Goal: Task Accomplishment & Management: Complete application form

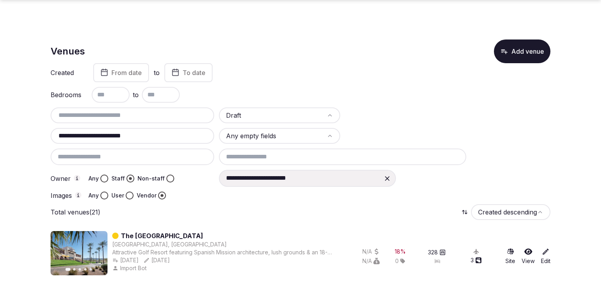
scroll to position [740, 0]
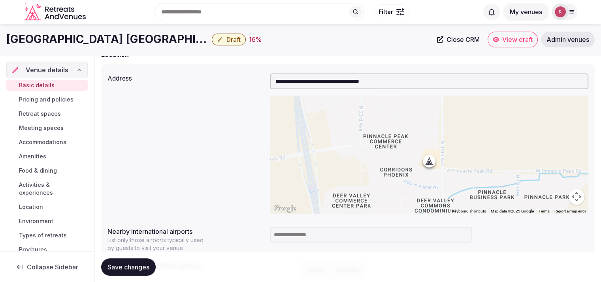
scroll to position [243, 0]
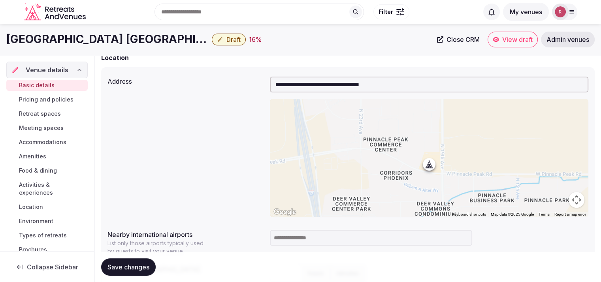
drag, startPoint x: 404, startPoint y: 86, endPoint x: 319, endPoint y: 80, distance: 85.1
click at [319, 80] on input "**********" at bounding box center [429, 85] width 318 height 16
click at [327, 71] on div "**********" at bounding box center [347, 179] width 493 height 224
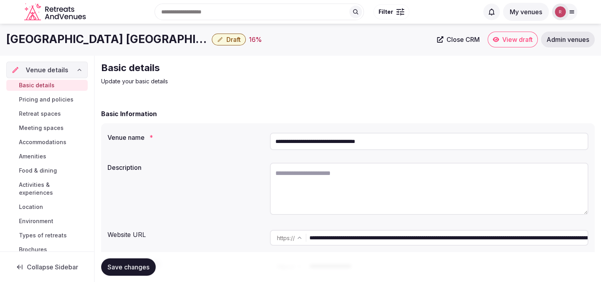
click at [346, 237] on input "**********" at bounding box center [448, 238] width 278 height 16
click at [352, 62] on h2 "Basic details" at bounding box center [233, 68] width 265 height 13
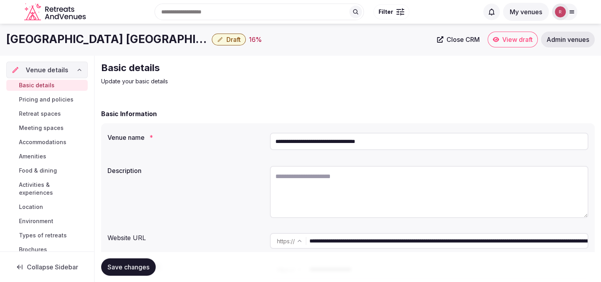
drag, startPoint x: 404, startPoint y: 141, endPoint x: 258, endPoint y: 143, distance: 146.6
click at [258, 143] on div "**********" at bounding box center [347, 143] width 481 height 27
paste input "****"
type input "**********"
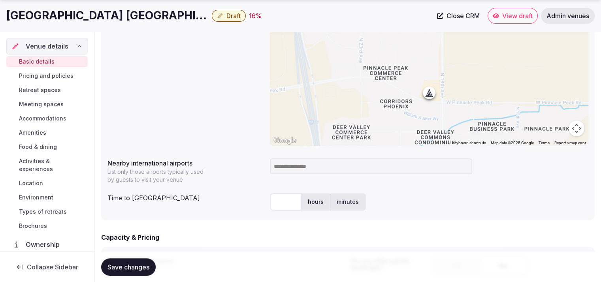
scroll to position [361, 0]
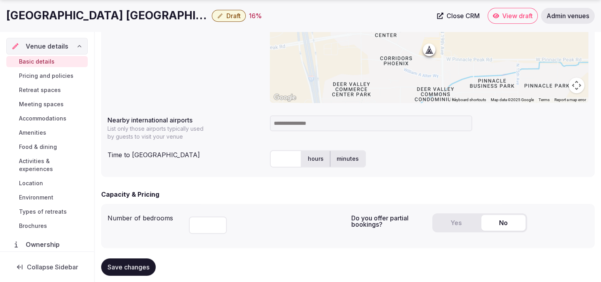
click at [281, 155] on input "text" at bounding box center [286, 158] width 32 height 17
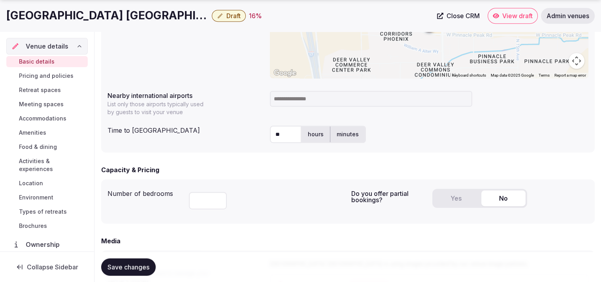
scroll to position [299, 0]
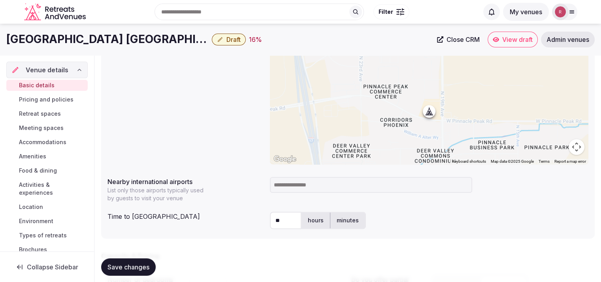
type input "**"
click at [315, 191] on input at bounding box center [371, 185] width 202 height 16
type input "***"
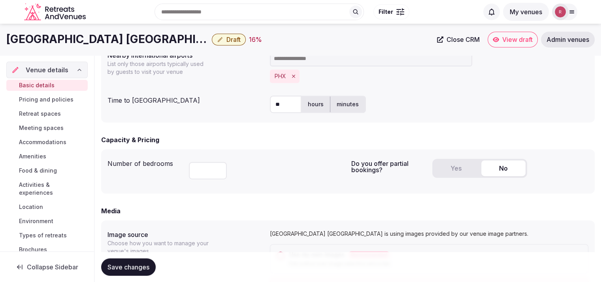
scroll to position [419, 0]
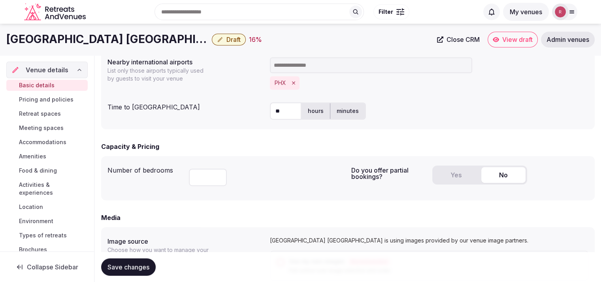
click at [456, 177] on button "Yes" at bounding box center [456, 175] width 44 height 16
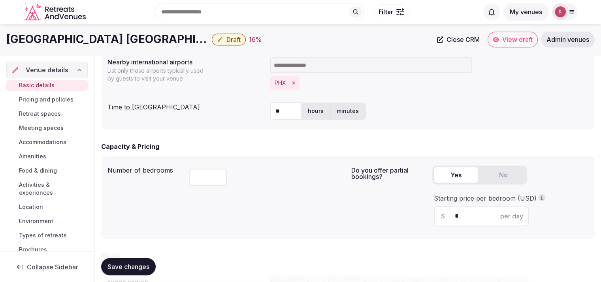
click at [468, 216] on input "*" at bounding box center [488, 215] width 67 height 9
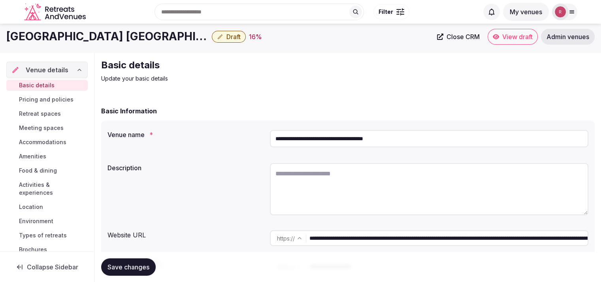
scroll to position [0, 0]
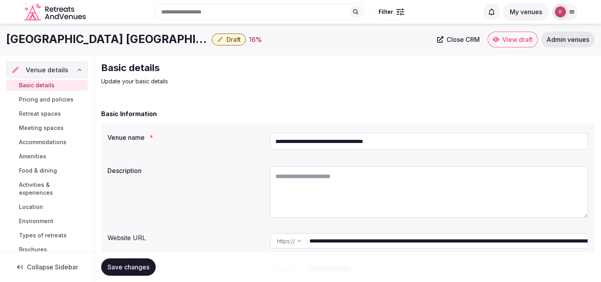
type input "***"
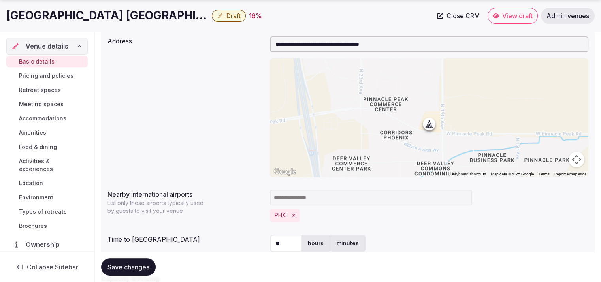
scroll to position [40, 0]
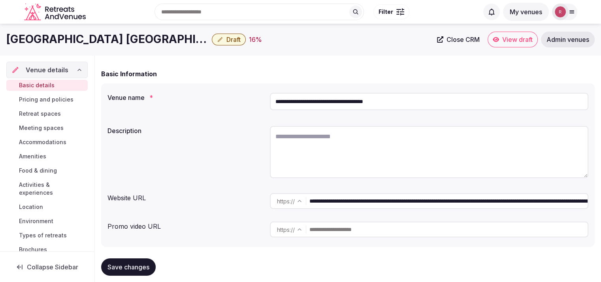
click at [353, 131] on textarea at bounding box center [429, 152] width 318 height 52
paste textarea "**********"
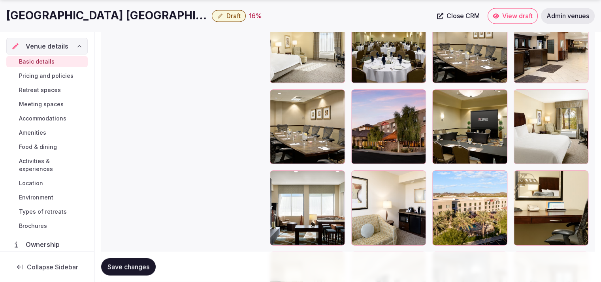
scroll to position [1480, 0]
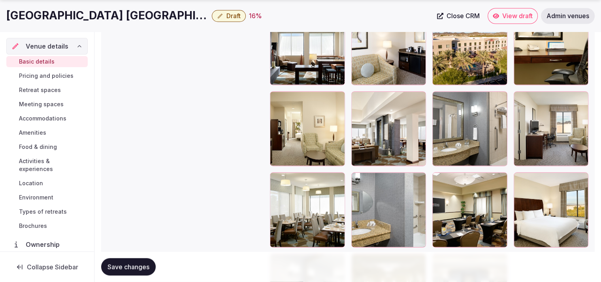
type textarea "**********"
click at [133, 267] on span "Save changes" at bounding box center [128, 267] width 42 height 8
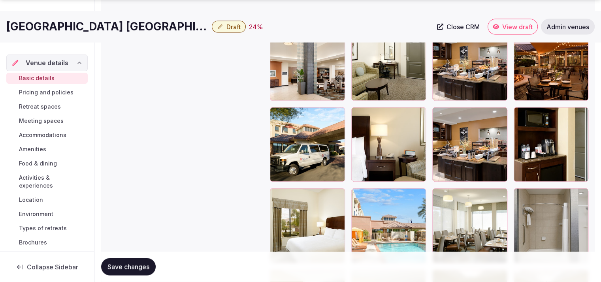
scroll to position [979, 0]
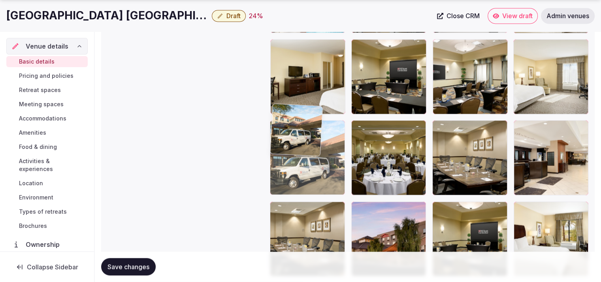
drag, startPoint x: 310, startPoint y: 166, endPoint x: 318, endPoint y: 257, distance: 91.6
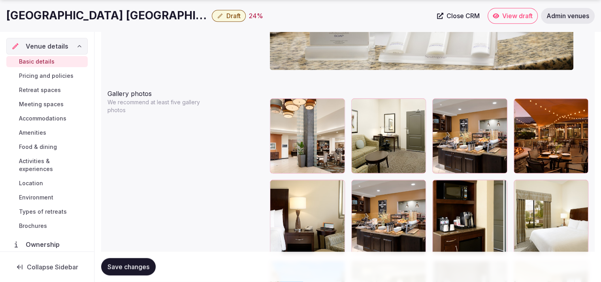
scroll to position [1052, 0]
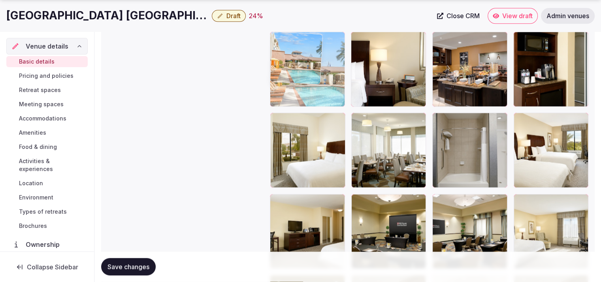
drag, startPoint x: 325, startPoint y: 88, endPoint x: 328, endPoint y: 74, distance: 14.4
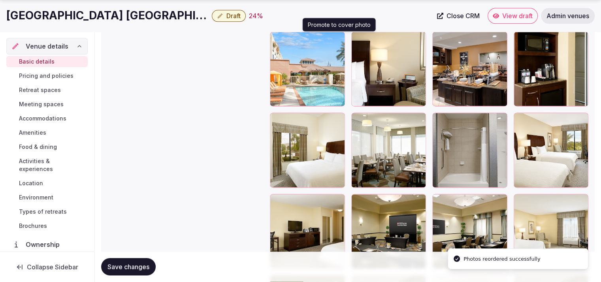
click at [340, 40] on icon "button" at bounding box center [337, 39] width 6 height 6
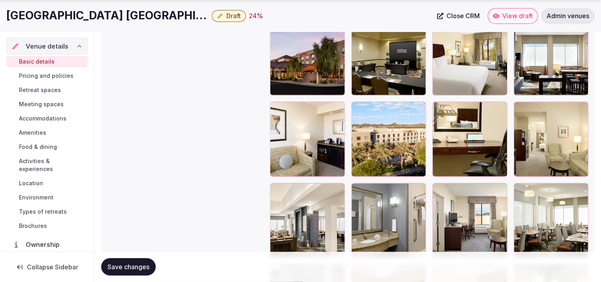
scroll to position [1397, 0]
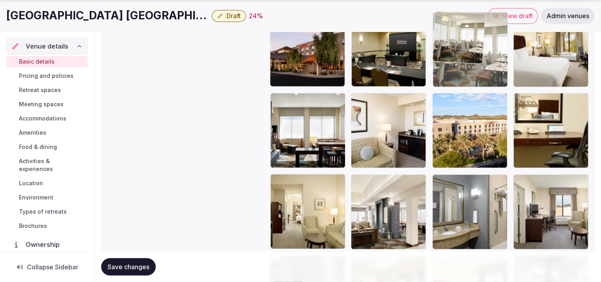
drag, startPoint x: 516, startPoint y: 158, endPoint x: 461, endPoint y: 63, distance: 110.4
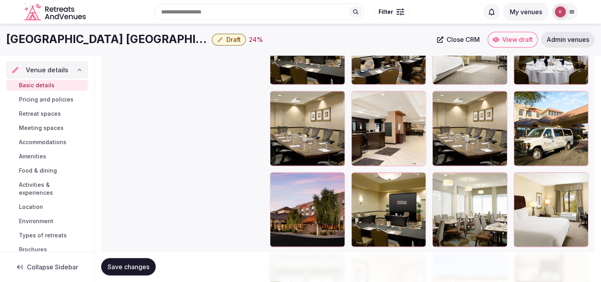
scroll to position [1221, 0]
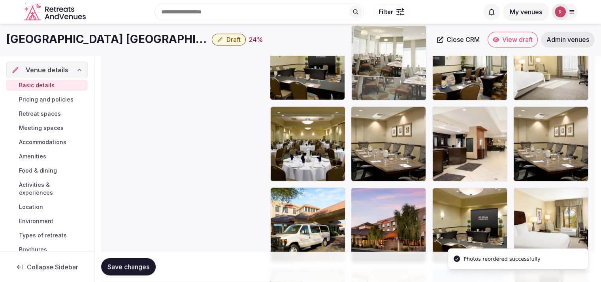
drag, startPoint x: 473, startPoint y: 202, endPoint x: 397, endPoint y: 83, distance: 141.1
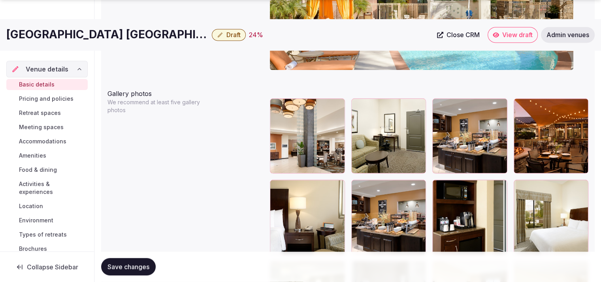
scroll to position [1151, 0]
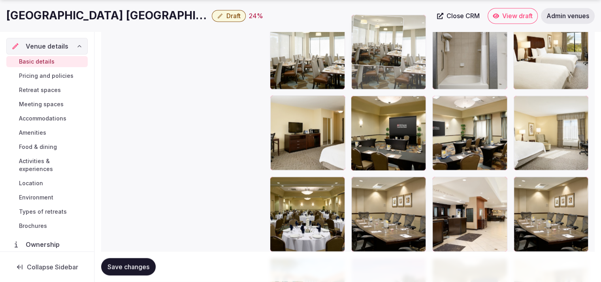
drag, startPoint x: 412, startPoint y: 128, endPoint x: 393, endPoint y: 55, distance: 74.5
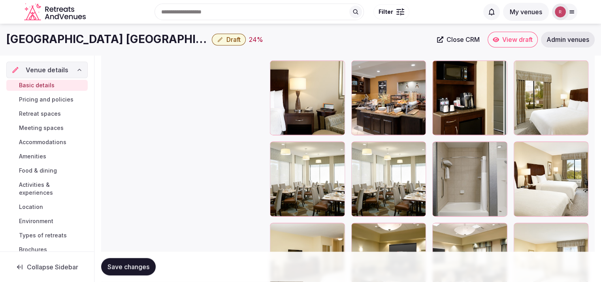
scroll to position [1021, 0]
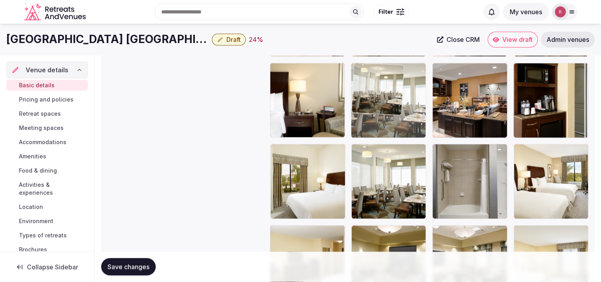
drag, startPoint x: 299, startPoint y: 177, endPoint x: 403, endPoint y: 121, distance: 117.9
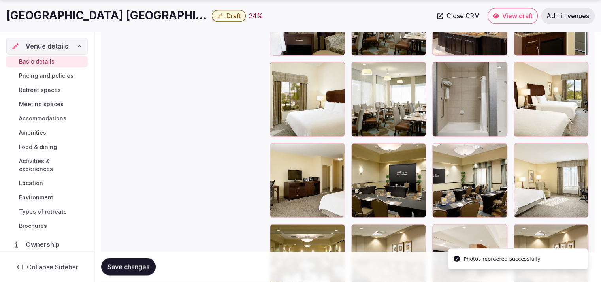
scroll to position [1035, 0]
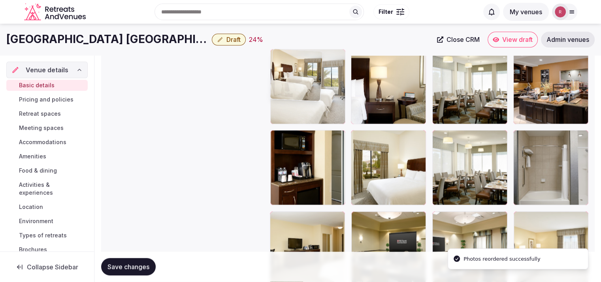
drag, startPoint x: 419, startPoint y: 132, endPoint x: 333, endPoint y: 111, distance: 88.4
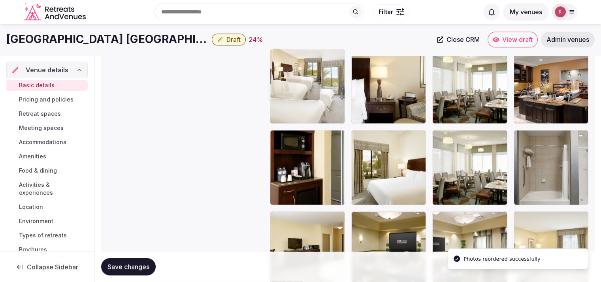
drag, startPoint x: 326, startPoint y: 111, endPoint x: 346, endPoint y: 113, distance: 19.5
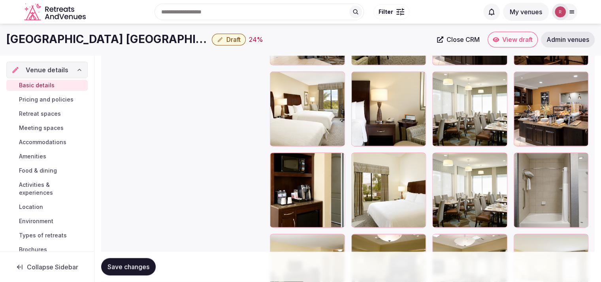
scroll to position [977, 0]
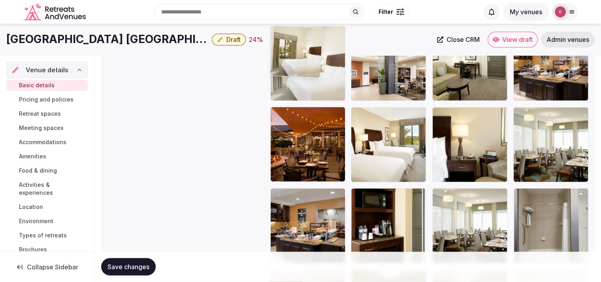
drag, startPoint x: 400, startPoint y: 226, endPoint x: 344, endPoint y: 102, distance: 136.0
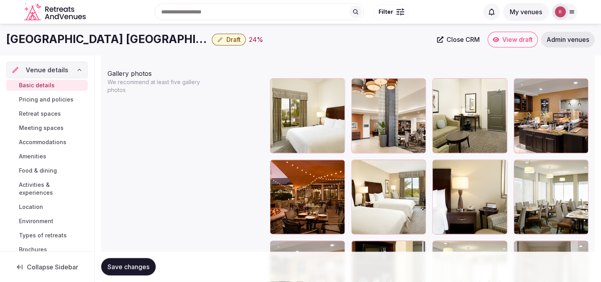
scroll to position [901, 0]
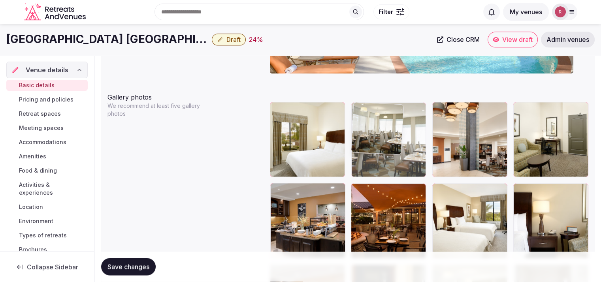
drag, startPoint x: 546, startPoint y: 221, endPoint x: 410, endPoint y: 152, distance: 152.4
click at [411, 152] on body "**********" at bounding box center [300, 32] width 601 height 1866
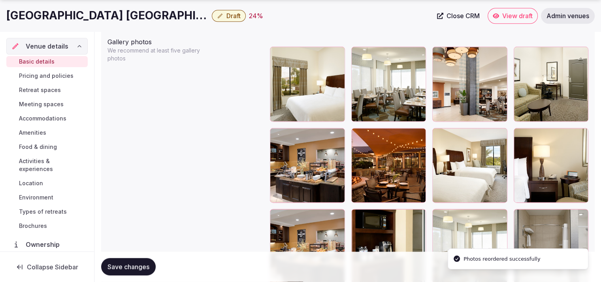
scroll to position [963, 0]
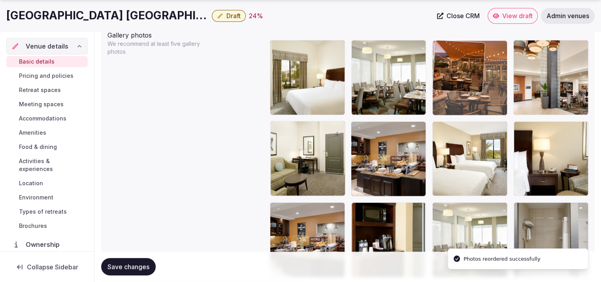
drag, startPoint x: 384, startPoint y: 162, endPoint x: 479, endPoint y: 90, distance: 119.0
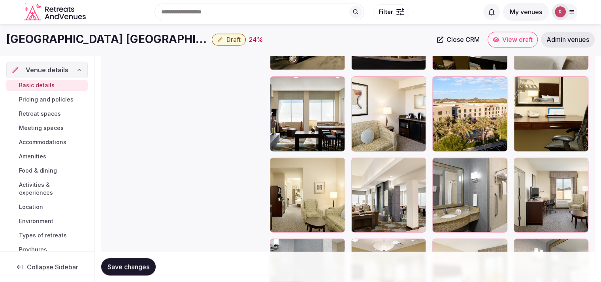
scroll to position [1294, 0]
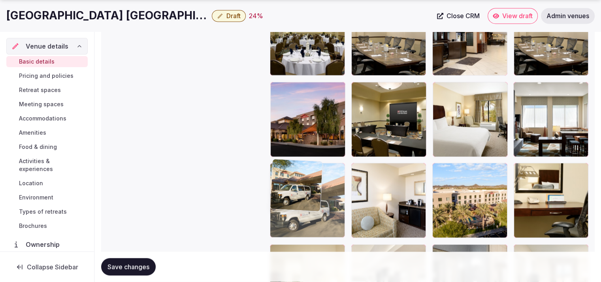
drag, startPoint x: 288, startPoint y: 163, endPoint x: 319, endPoint y: 226, distance: 70.0
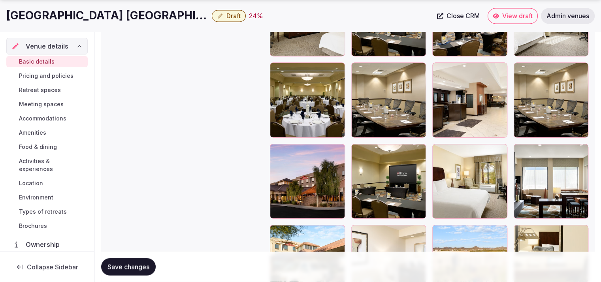
scroll to position [1228, 0]
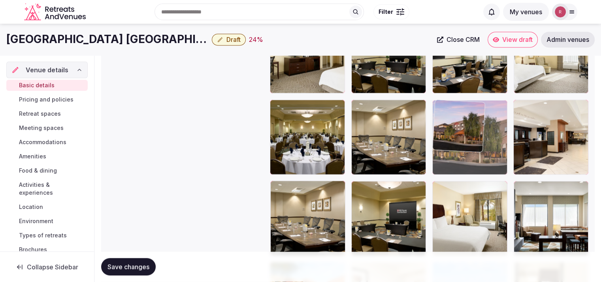
drag, startPoint x: 294, startPoint y: 198, endPoint x: 461, endPoint y: 110, distance: 188.9
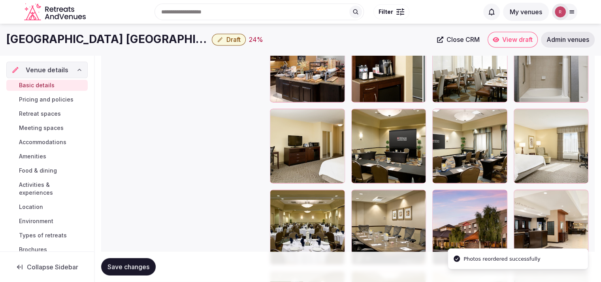
scroll to position [1111, 0]
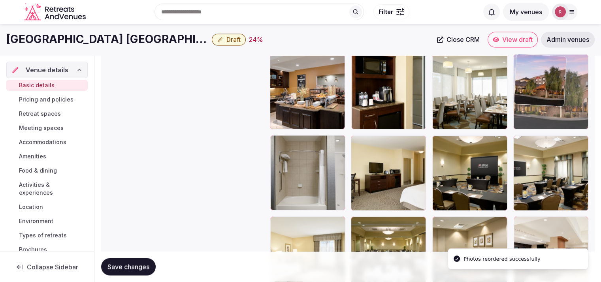
drag, startPoint x: 482, startPoint y: 237, endPoint x: 560, endPoint y: 98, distance: 160.2
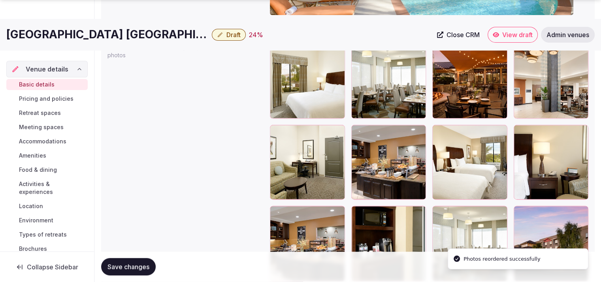
scroll to position [1025, 0]
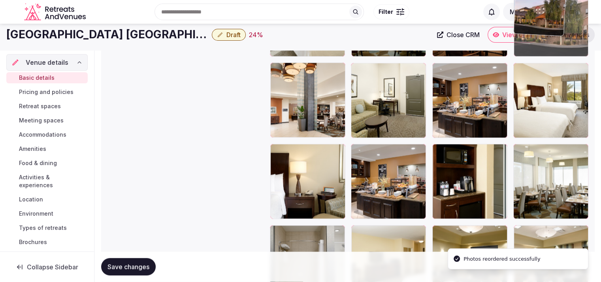
drag, startPoint x: 553, startPoint y: 122, endPoint x: 553, endPoint y: 53, distance: 69.1
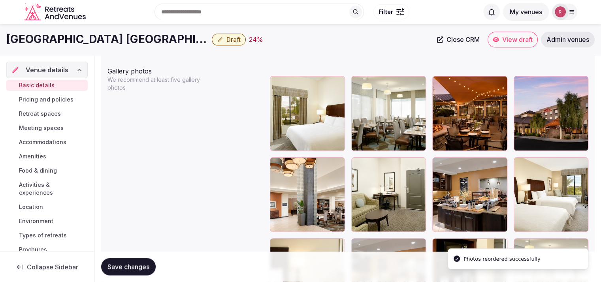
scroll to position [900, 0]
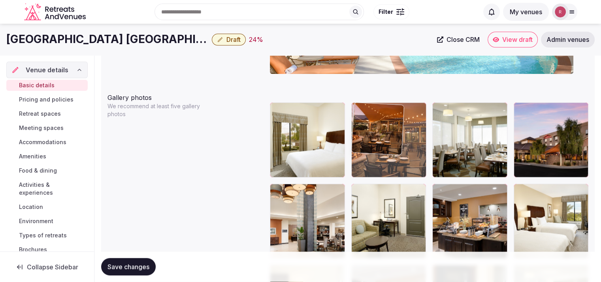
drag, startPoint x: 484, startPoint y: 149, endPoint x: 420, endPoint y: 149, distance: 63.6
click at [420, 149] on body "**********" at bounding box center [300, 33] width 601 height 1866
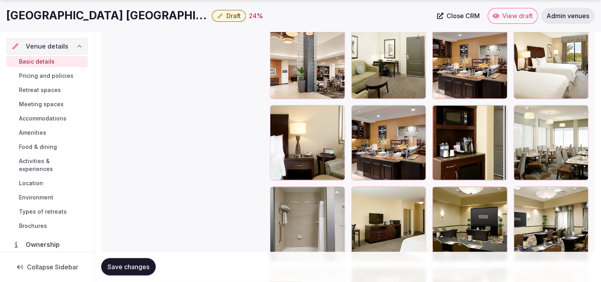
scroll to position [1075, 0]
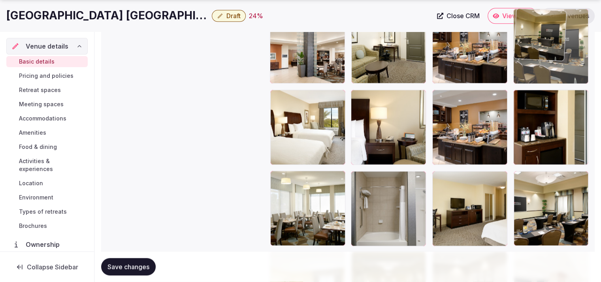
drag, startPoint x: 493, startPoint y: 213, endPoint x: 567, endPoint y: 76, distance: 155.5
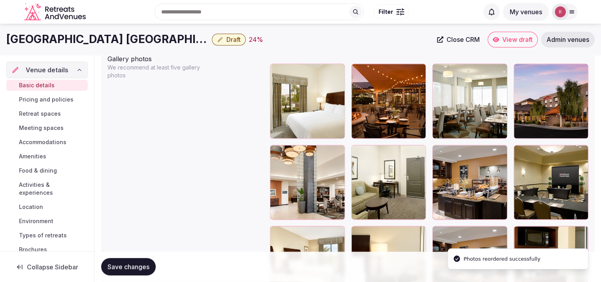
scroll to position [926, 0]
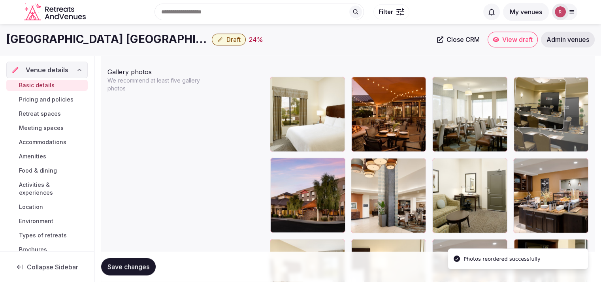
drag, startPoint x: 562, startPoint y: 185, endPoint x: 561, endPoint y: 128, distance: 57.7
click at [561, 128] on body "**********" at bounding box center [300, 7] width 601 height 1866
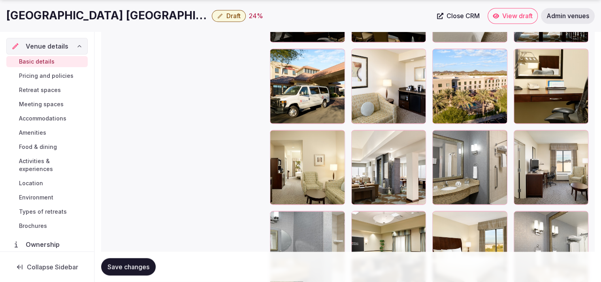
scroll to position [1476, 0]
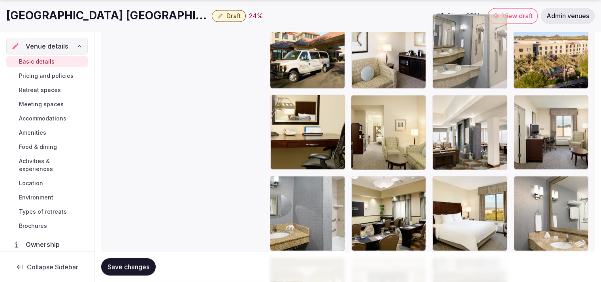
drag, startPoint x: 489, startPoint y: 156, endPoint x: 496, endPoint y: 109, distance: 48.0
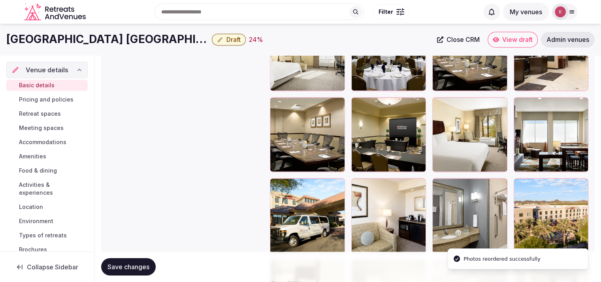
scroll to position [1305, 0]
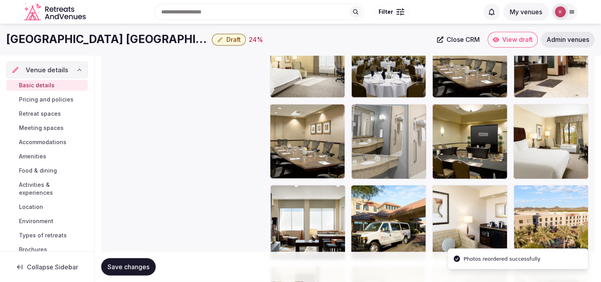
drag, startPoint x: 502, startPoint y: 214, endPoint x: 418, endPoint y: 117, distance: 129.0
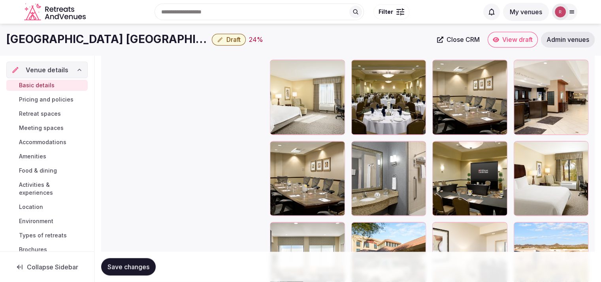
scroll to position [1208, 0]
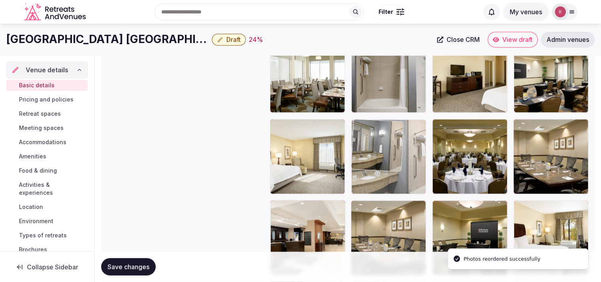
drag, startPoint x: 393, startPoint y: 224, endPoint x: 399, endPoint y: 156, distance: 68.3
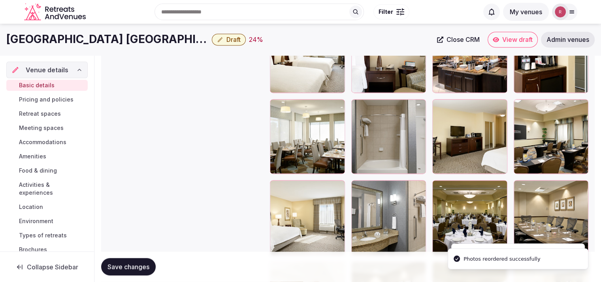
scroll to position [1109, 0]
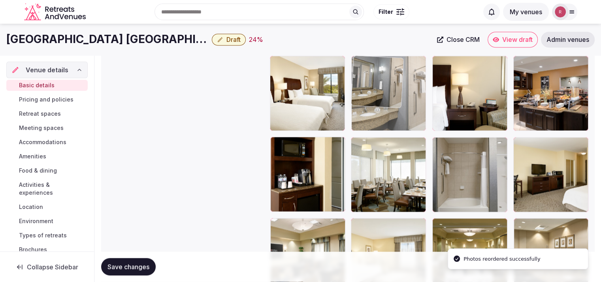
drag, startPoint x: 386, startPoint y: 229, endPoint x: 402, endPoint y: 98, distance: 132.2
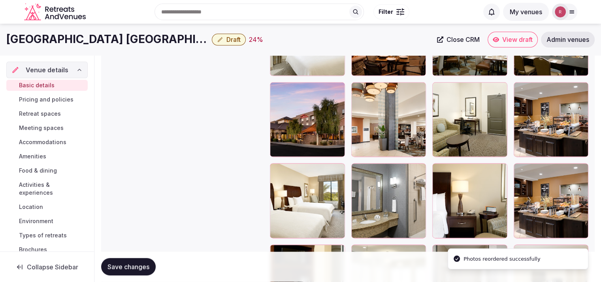
scroll to position [995, 0]
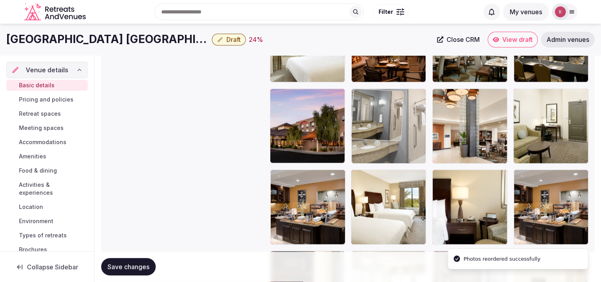
drag, startPoint x: 402, startPoint y: 213, endPoint x: 409, endPoint y: 159, distance: 55.0
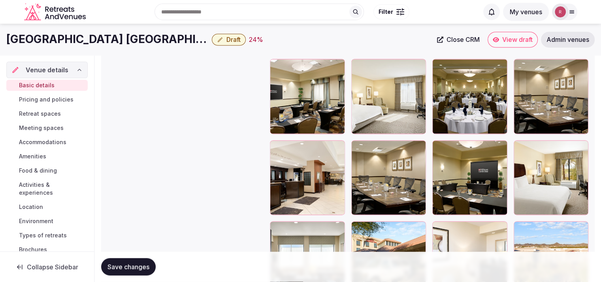
scroll to position [1266, 0]
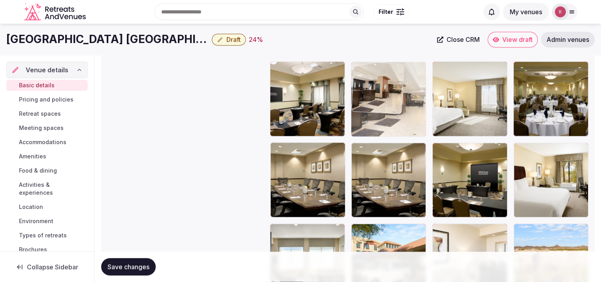
drag, startPoint x: 285, startPoint y: 196, endPoint x: 390, endPoint y: 120, distance: 129.5
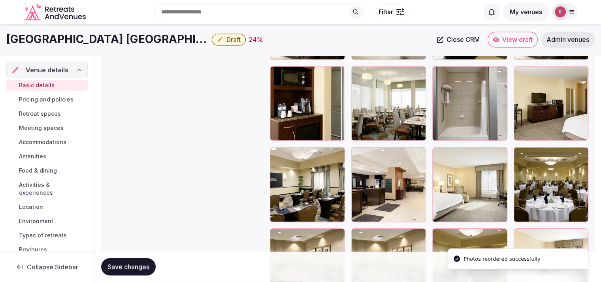
scroll to position [1156, 0]
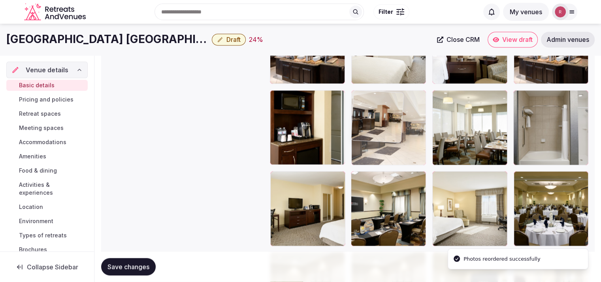
drag, startPoint x: 365, startPoint y: 236, endPoint x: 392, endPoint y: 170, distance: 70.9
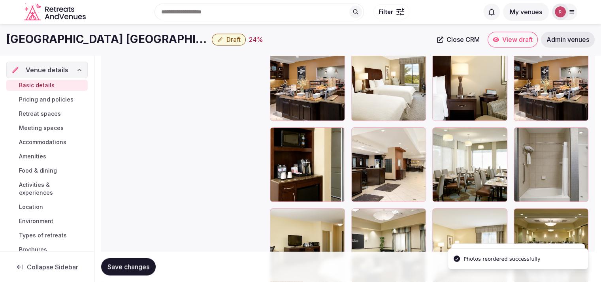
scroll to position [1060, 0]
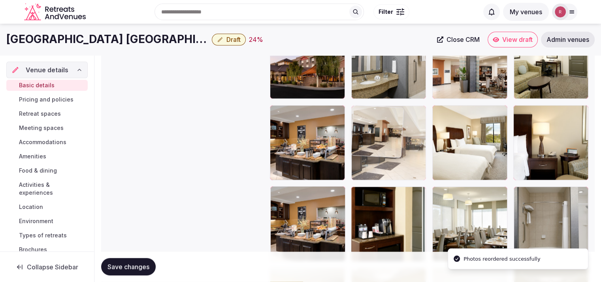
drag, startPoint x: 388, startPoint y: 236, endPoint x: 400, endPoint y: 188, distance: 49.9
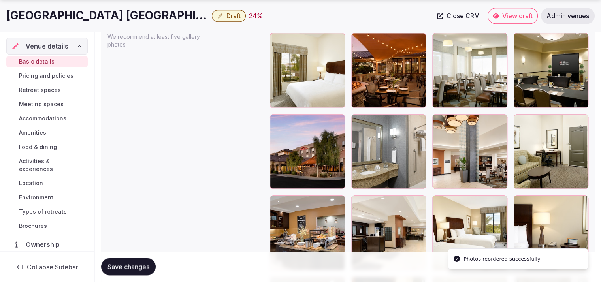
scroll to position [972, 0]
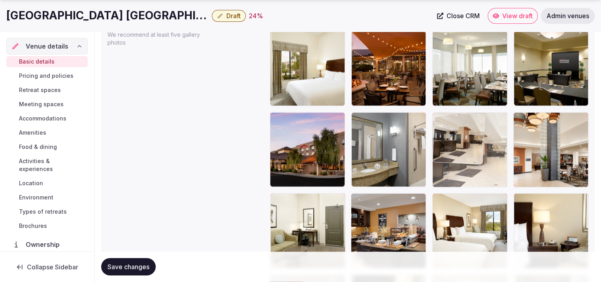
drag, startPoint x: 393, startPoint y: 219, endPoint x: 467, endPoint y: 164, distance: 91.7
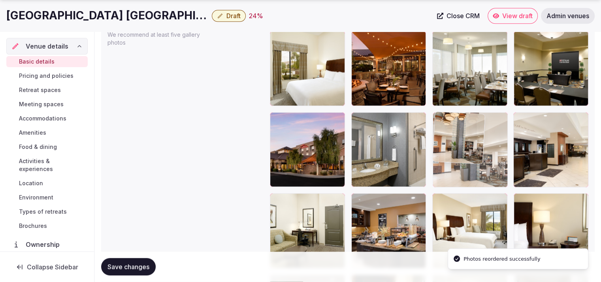
drag, startPoint x: 558, startPoint y: 167, endPoint x: 493, endPoint y: 167, distance: 64.8
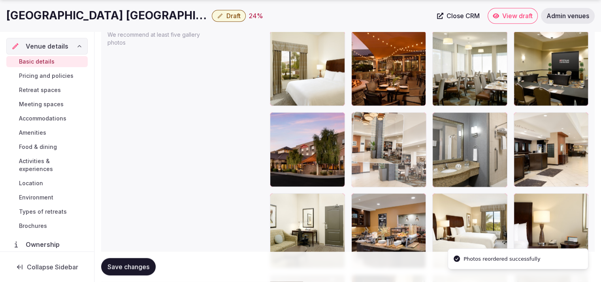
drag, startPoint x: 461, startPoint y: 168, endPoint x: 398, endPoint y: 173, distance: 63.0
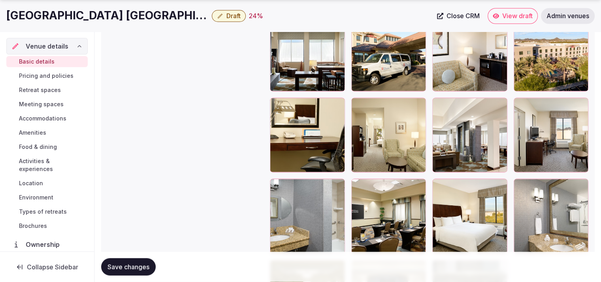
scroll to position [1465, 0]
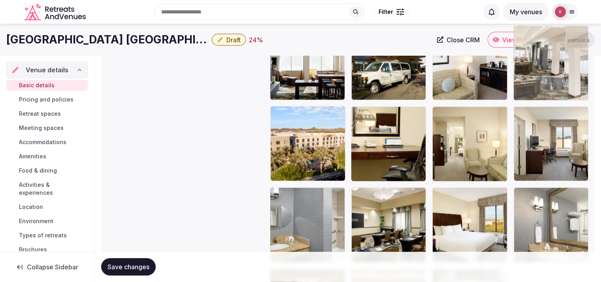
drag, startPoint x: 445, startPoint y: 163, endPoint x: 549, endPoint y: 99, distance: 122.1
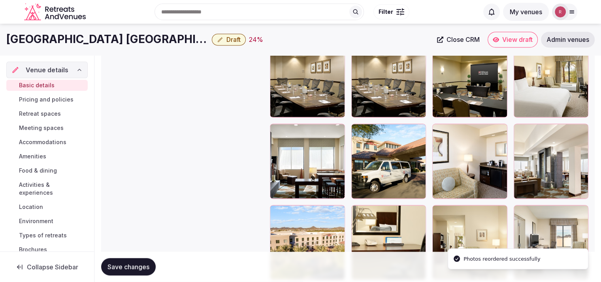
scroll to position [1308, 0]
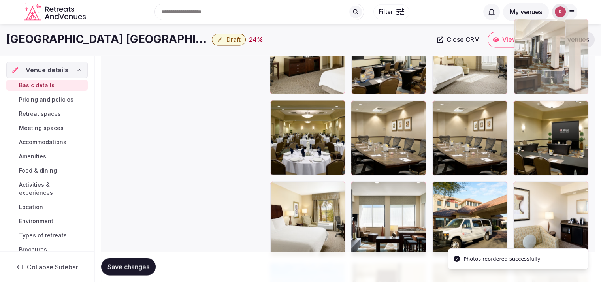
drag, startPoint x: 574, startPoint y: 214, endPoint x: 560, endPoint y: 93, distance: 122.0
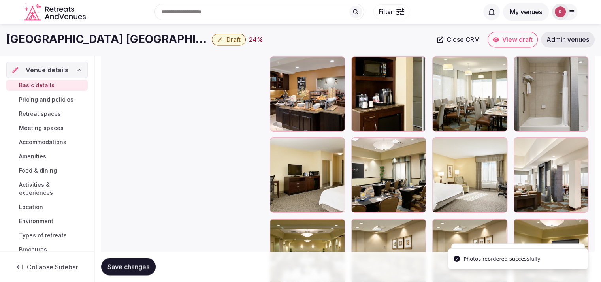
scroll to position [1150, 0]
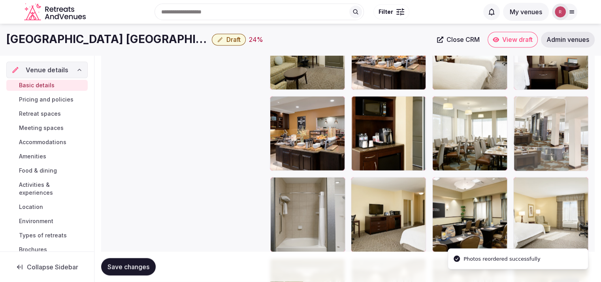
drag, startPoint x: 560, startPoint y: 205, endPoint x: 555, endPoint y: 143, distance: 61.8
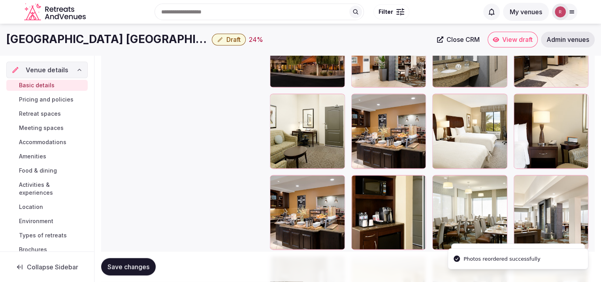
scroll to position [1063, 0]
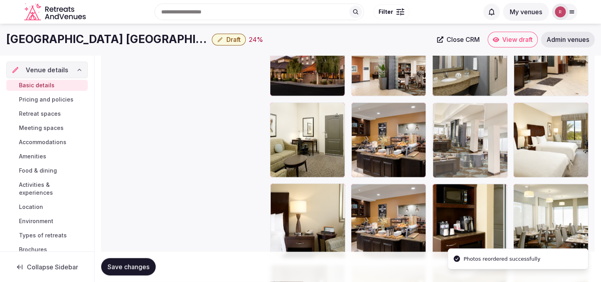
drag, startPoint x: 563, startPoint y: 213, endPoint x: 503, endPoint y: 166, distance: 76.0
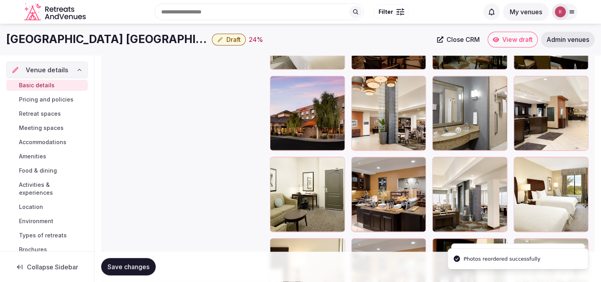
scroll to position [1001, 0]
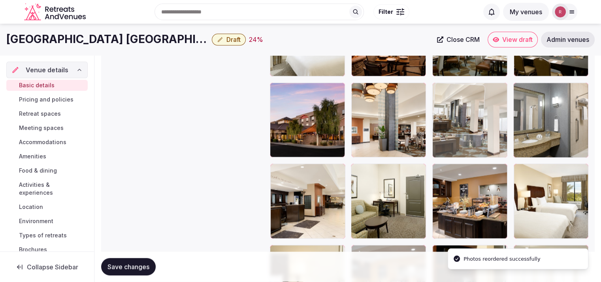
drag, startPoint x: 495, startPoint y: 201, endPoint x: 491, endPoint y: 139, distance: 62.1
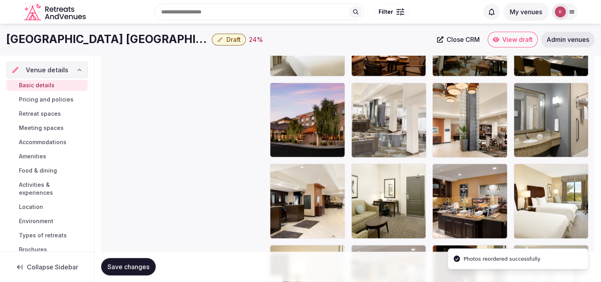
drag, startPoint x: 461, startPoint y: 145, endPoint x: 408, endPoint y: 152, distance: 53.5
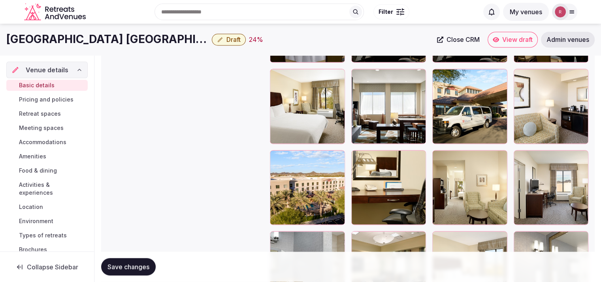
scroll to position [1397, 0]
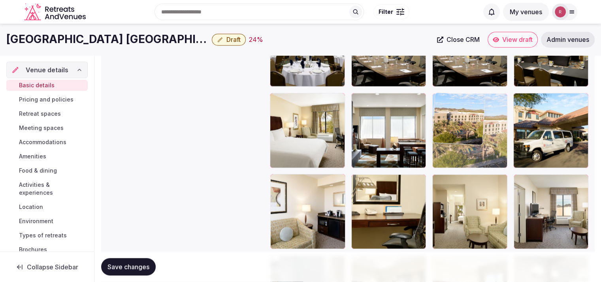
drag, startPoint x: 312, startPoint y: 239, endPoint x: 502, endPoint y: 138, distance: 214.9
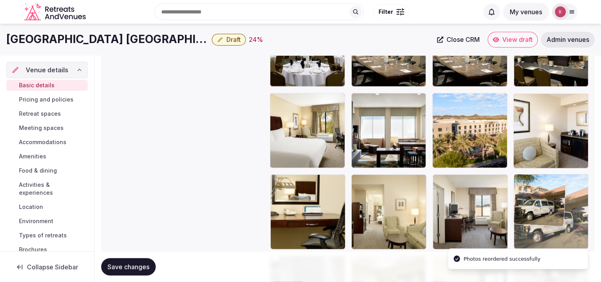
drag, startPoint x: 543, startPoint y: 139, endPoint x: 560, endPoint y: 214, distance: 77.6
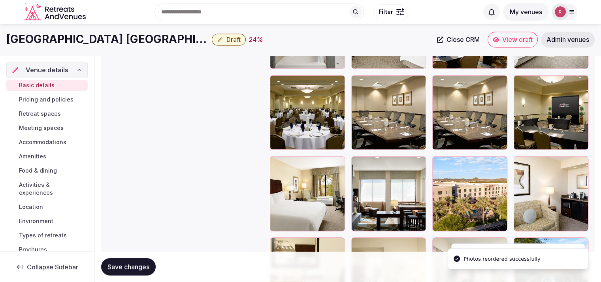
scroll to position [1331, 0]
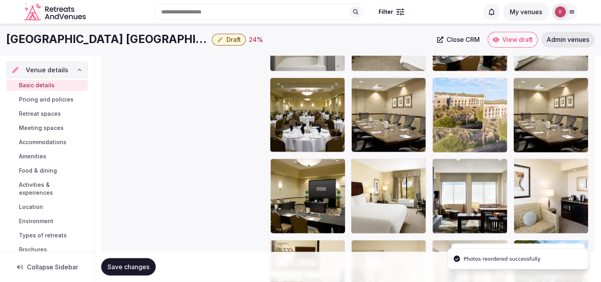
drag, startPoint x: 494, startPoint y: 207, endPoint x: 485, endPoint y: 148, distance: 59.2
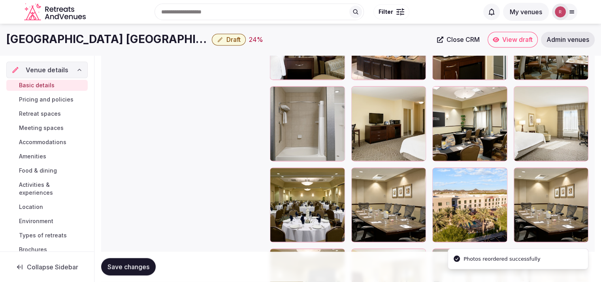
scroll to position [1223, 0]
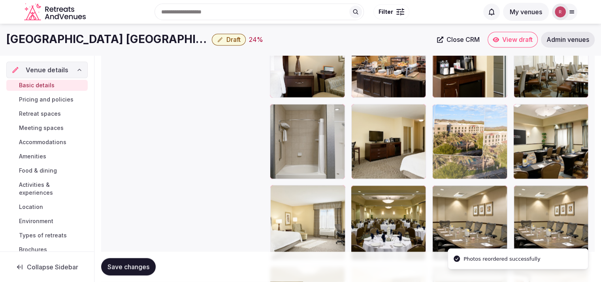
drag, startPoint x: 472, startPoint y: 222, endPoint x: 480, endPoint y: 159, distance: 63.2
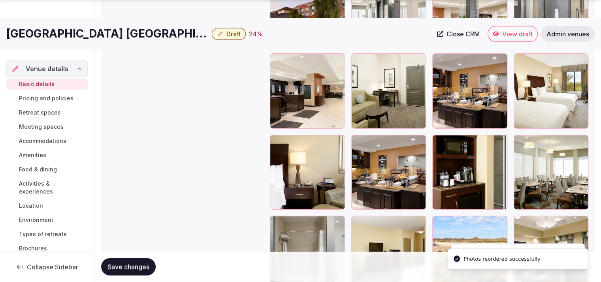
scroll to position [1114, 0]
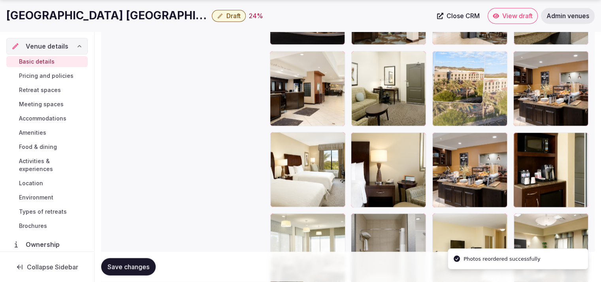
drag, startPoint x: 469, startPoint y: 188, endPoint x: 471, endPoint y: 96, distance: 91.7
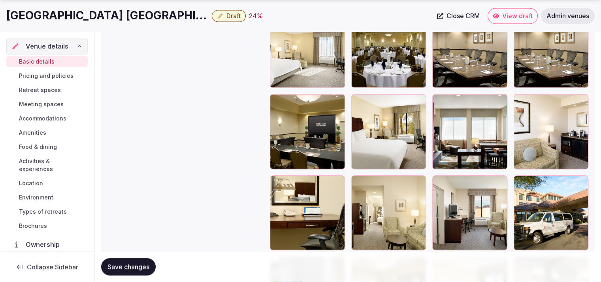
scroll to position [1400, 0]
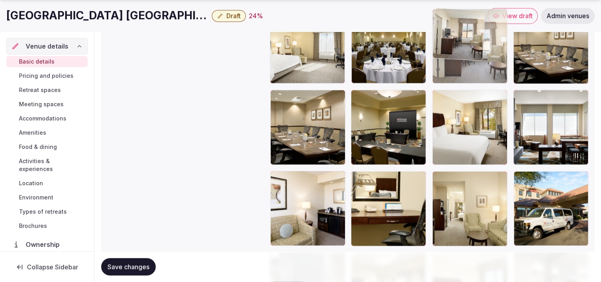
drag, startPoint x: 483, startPoint y: 216, endPoint x: 478, endPoint y: 81, distance: 135.6
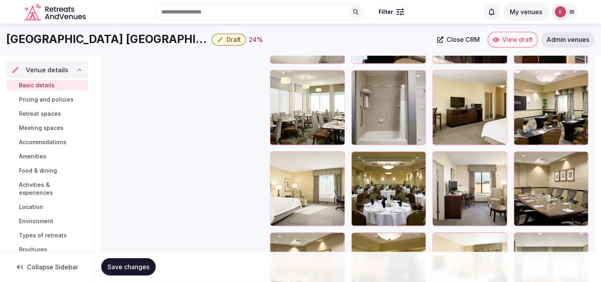
scroll to position [1200, 0]
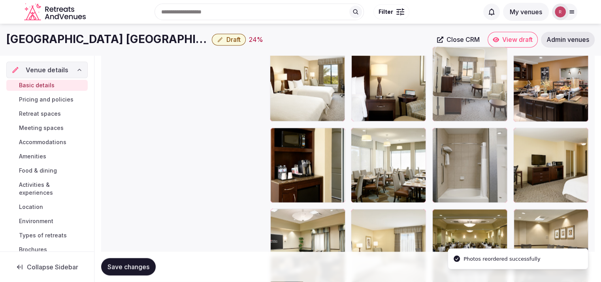
drag, startPoint x: 479, startPoint y: 229, endPoint x: 481, endPoint y: 109, distance: 120.1
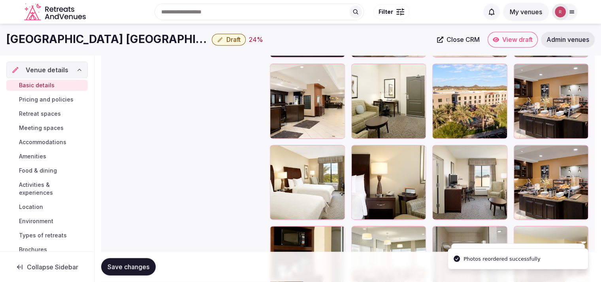
scroll to position [1099, 0]
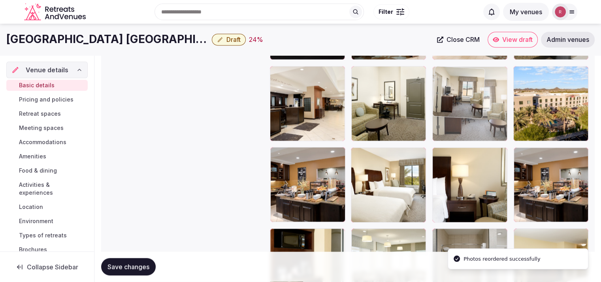
drag, startPoint x: 479, startPoint y: 144, endPoint x: 481, endPoint y: 128, distance: 16.8
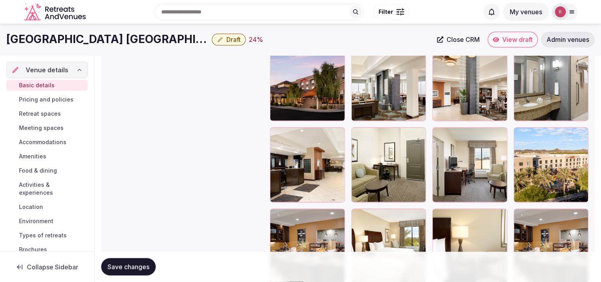
scroll to position [991, 0]
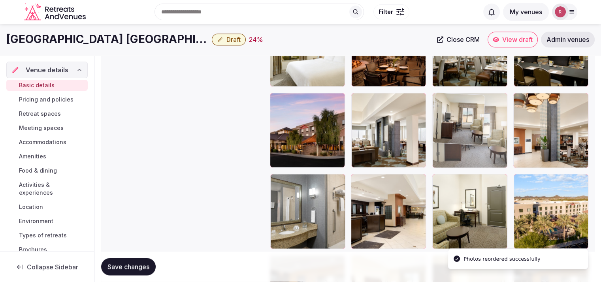
drag, startPoint x: 492, startPoint y: 214, endPoint x: 495, endPoint y: 153, distance: 61.7
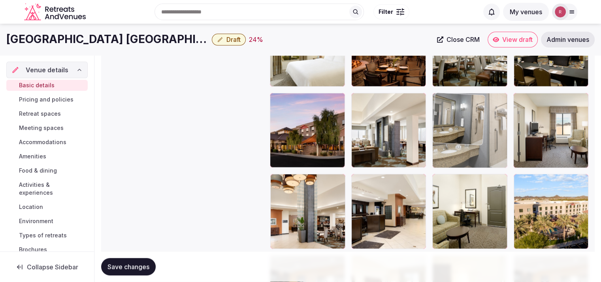
drag, startPoint x: 316, startPoint y: 210, endPoint x: 500, endPoint y: 156, distance: 192.1
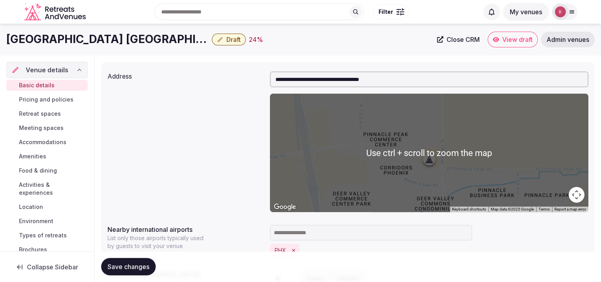
scroll to position [0, 0]
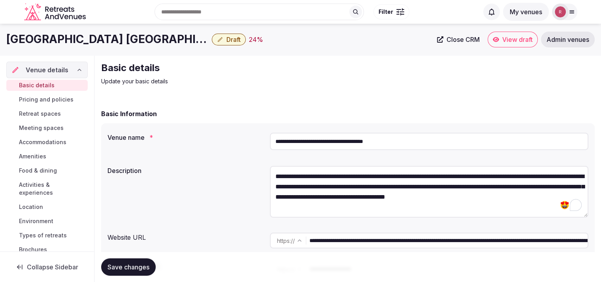
click at [343, 140] on input "**********" at bounding box center [429, 141] width 318 height 17
click at [331, 198] on textarea "**********" at bounding box center [429, 192] width 318 height 52
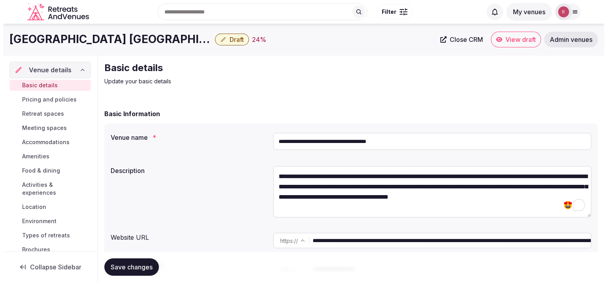
scroll to position [90, 0]
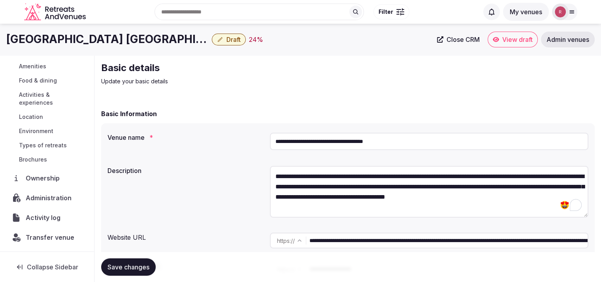
click at [40, 198] on span "Administration" at bounding box center [50, 197] width 49 height 9
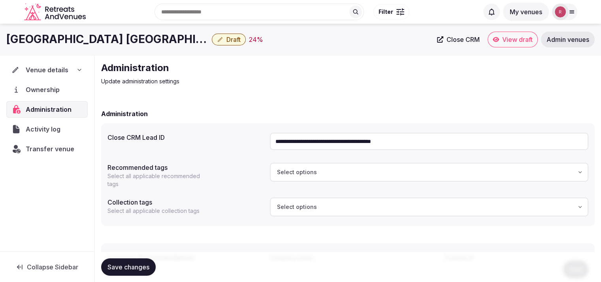
click at [325, 139] on input "**********" at bounding box center [429, 141] width 318 height 17
click at [39, 72] on span "Venue details" at bounding box center [47, 69] width 43 height 9
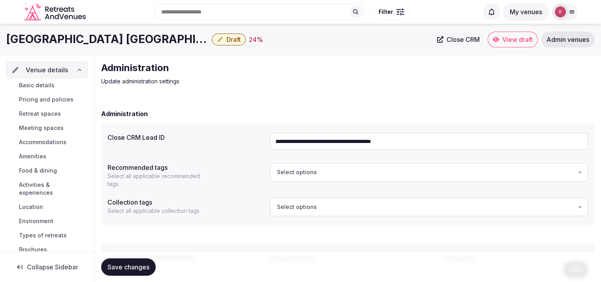
click at [40, 87] on span "Basic details" at bounding box center [37, 85] width 36 height 8
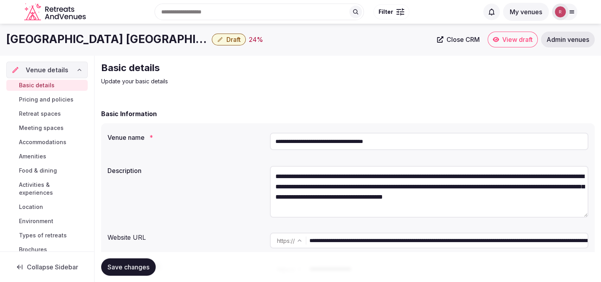
click at [344, 137] on input "**********" at bounding box center [429, 141] width 318 height 17
click at [417, 83] on div "Basic details Update your basic details" at bounding box center [347, 74] width 493 height 24
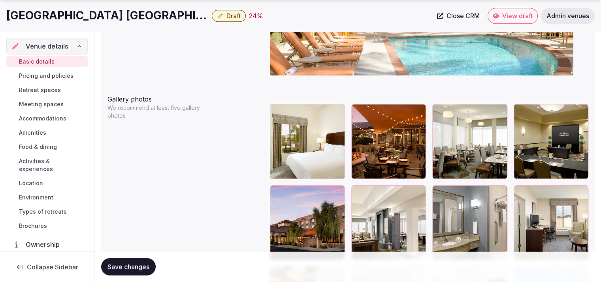
scroll to position [906, 0]
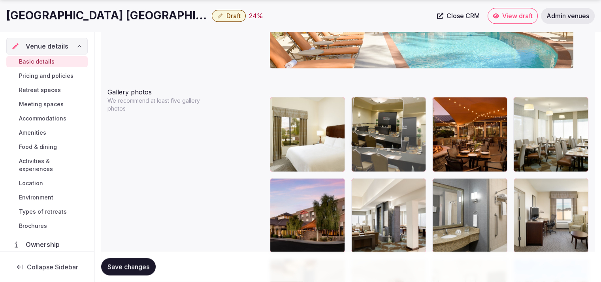
drag, startPoint x: 537, startPoint y: 159, endPoint x: 404, endPoint y: 154, distance: 132.4
click at [404, 154] on body "**********" at bounding box center [300, 27] width 601 height 1866
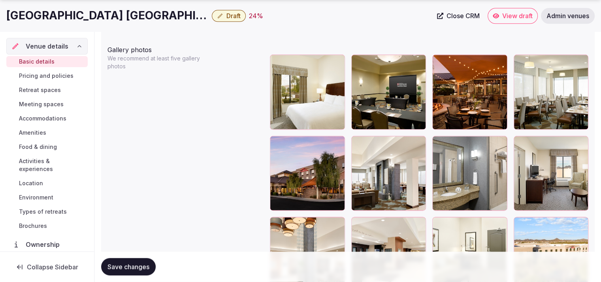
scroll to position [959, 0]
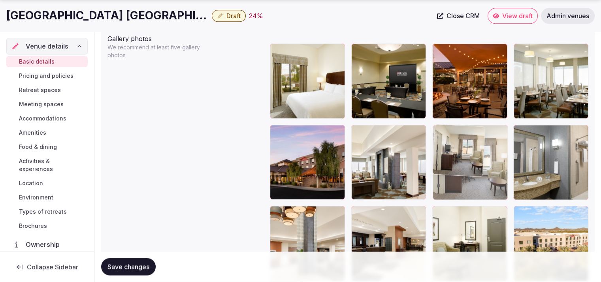
drag, startPoint x: 530, startPoint y: 169, endPoint x: 477, endPoint y: 169, distance: 53.3
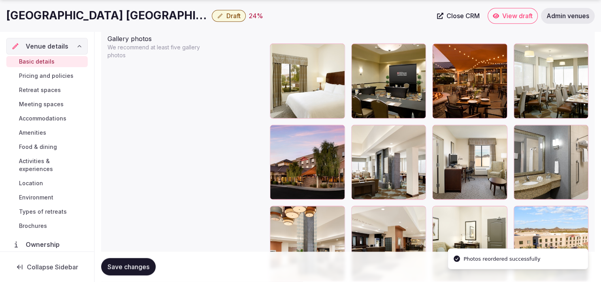
click at [110, 271] on button "Save changes" at bounding box center [128, 266] width 55 height 17
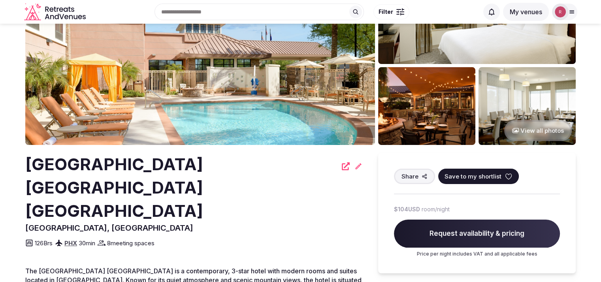
drag, startPoint x: 606, startPoint y: 45, endPoint x: 606, endPoint y: 60, distance: 15.0
click at [600, 60] on html "Search Popular Destinations Toscana, Italy Riviera Maya, Mexico Indonesia, Bali…" at bounding box center [300, 55] width 601 height 282
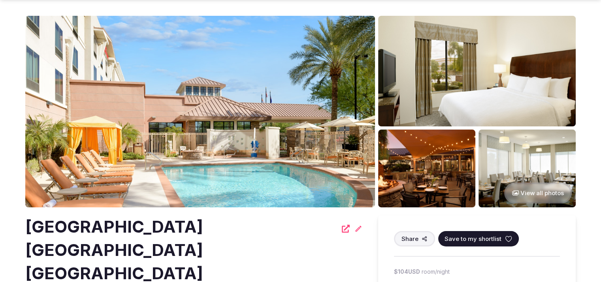
scroll to position [63, 0]
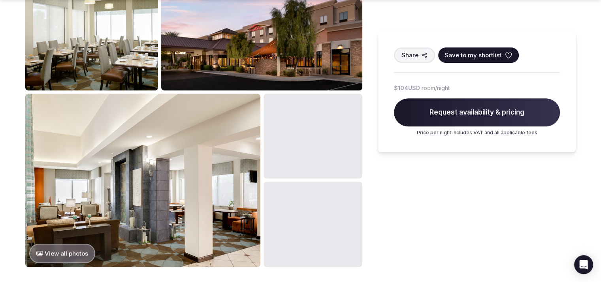
scroll to position [257, 0]
